Goal: Task Accomplishment & Management: Manage account settings

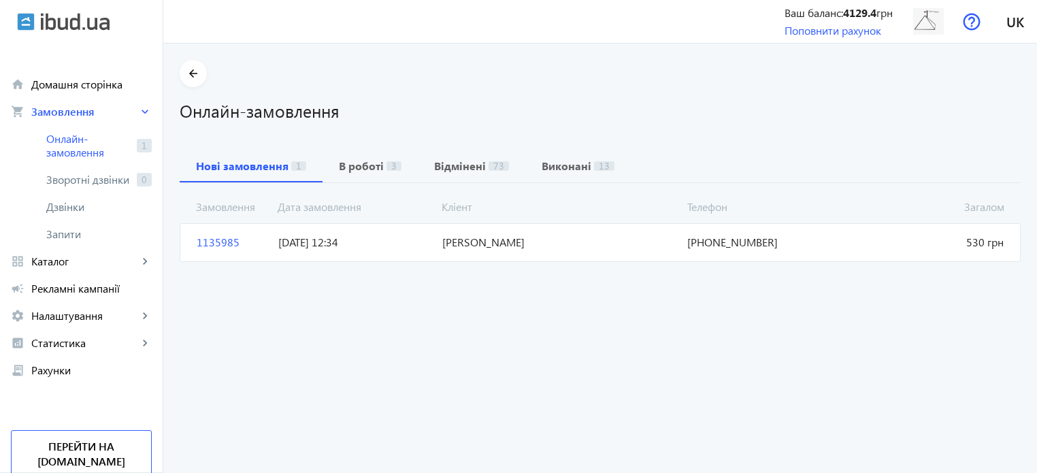
click at [389, 247] on span "22.09.2025 12:34" at bounding box center [354, 242] width 163 height 15
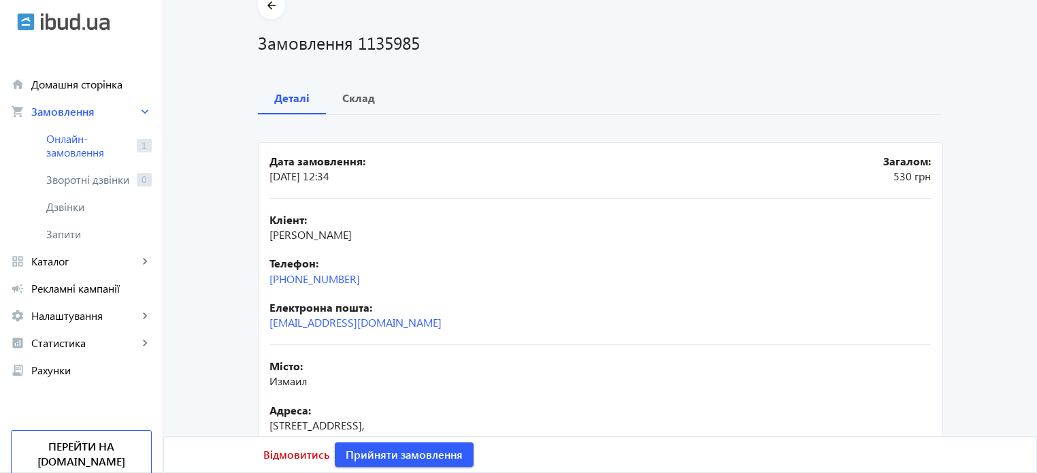
scroll to position [204, 0]
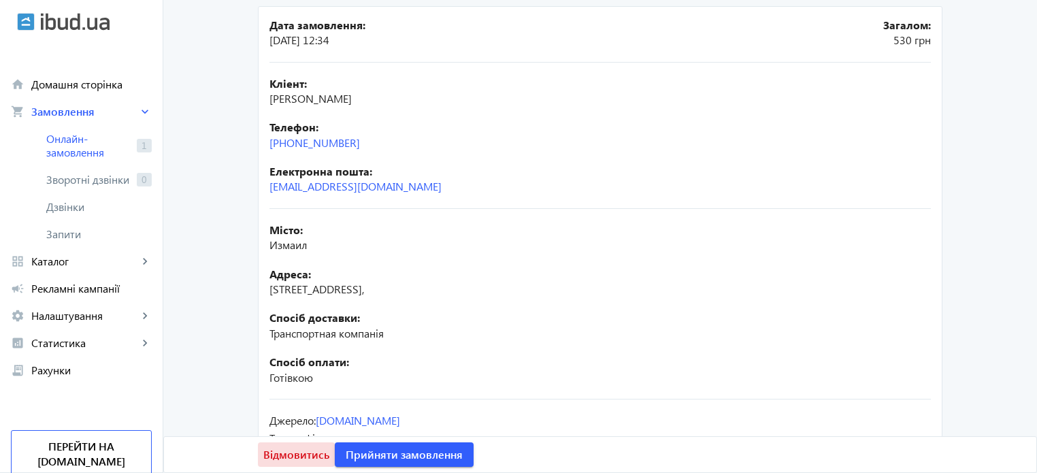
click at [312, 459] on span "Відмовитись" at bounding box center [296, 454] width 66 height 15
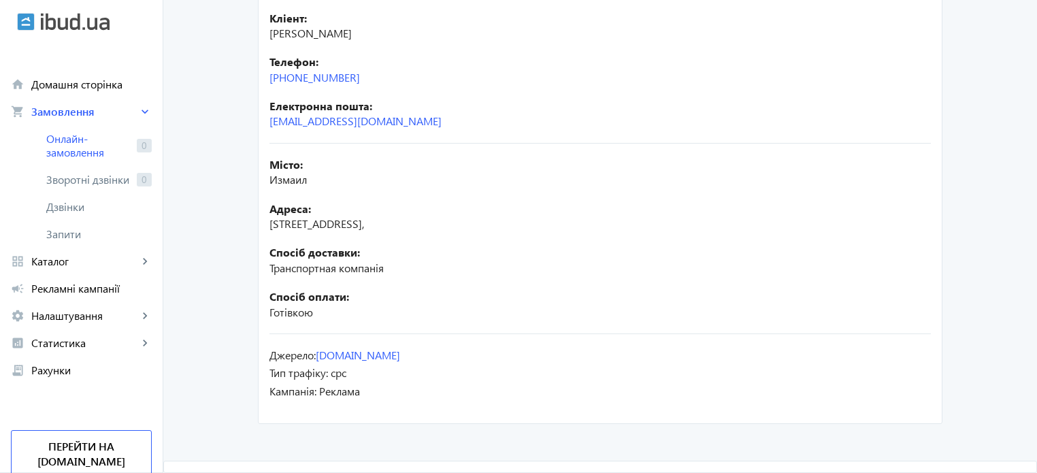
scroll to position [0, 0]
